Goal: Transaction & Acquisition: Purchase product/service

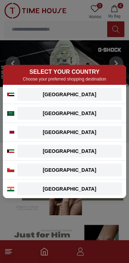
click at [95, 91] on div "[GEOGRAPHIC_DATA]" at bounding box center [69, 94] width 96 height 7
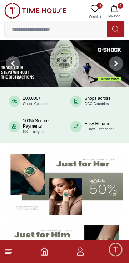
click at [80, 30] on input at bounding box center [56, 29] width 102 height 14
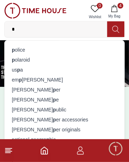
type input "*"
click at [86, 49] on div "p olice" at bounding box center [64, 50] width 111 height 10
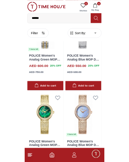
scroll to position [341, 0]
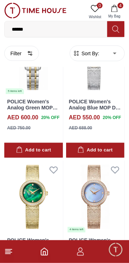
click at [41, 33] on input "******" at bounding box center [56, 29] width 102 height 14
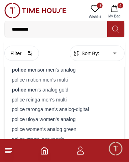
type input "**********"
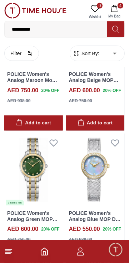
scroll to position [229, 0]
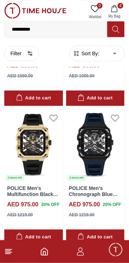
scroll to position [2779, 0]
click at [99, 70] on link "POLICE Clout Men's Chronograph - Date Black Dial Watch - PEWGO0052401-SET" at bounding box center [95, 58] width 52 height 24
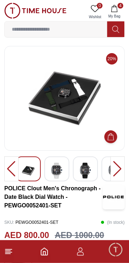
click at [114, 167] on div at bounding box center [117, 169] width 14 height 25
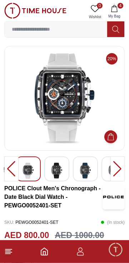
click at [111, 175] on div at bounding box center [117, 169] width 14 height 25
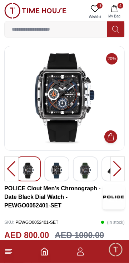
click at [111, 173] on div at bounding box center [117, 169] width 14 height 25
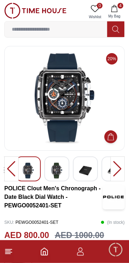
click at [111, 172] on div at bounding box center [117, 169] width 14 height 25
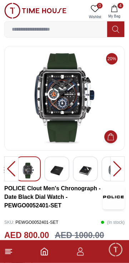
click at [111, 171] on div at bounding box center [117, 169] width 14 height 25
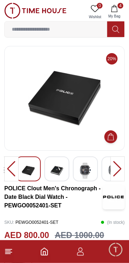
click at [112, 168] on div at bounding box center [117, 169] width 14 height 25
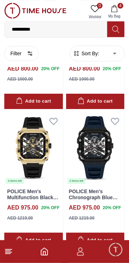
scroll to position [2739, 0]
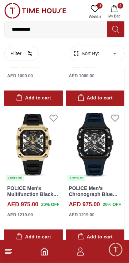
click at [100, 70] on link "POLICE Clout Men's Chronograph - Date Black Dial Watch - PEWGO0052401-SET" at bounding box center [95, 58] width 52 height 24
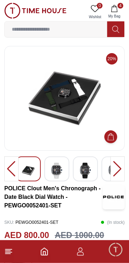
click at [98, 126] on img at bounding box center [64, 98] width 108 height 93
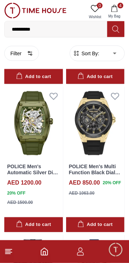
scroll to position [1366, 0]
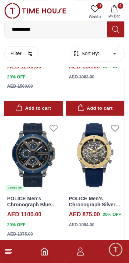
click at [114, 9] on icon "button" at bounding box center [114, 8] width 7 height 7
